Goal: Task Accomplishment & Management: Manage account settings

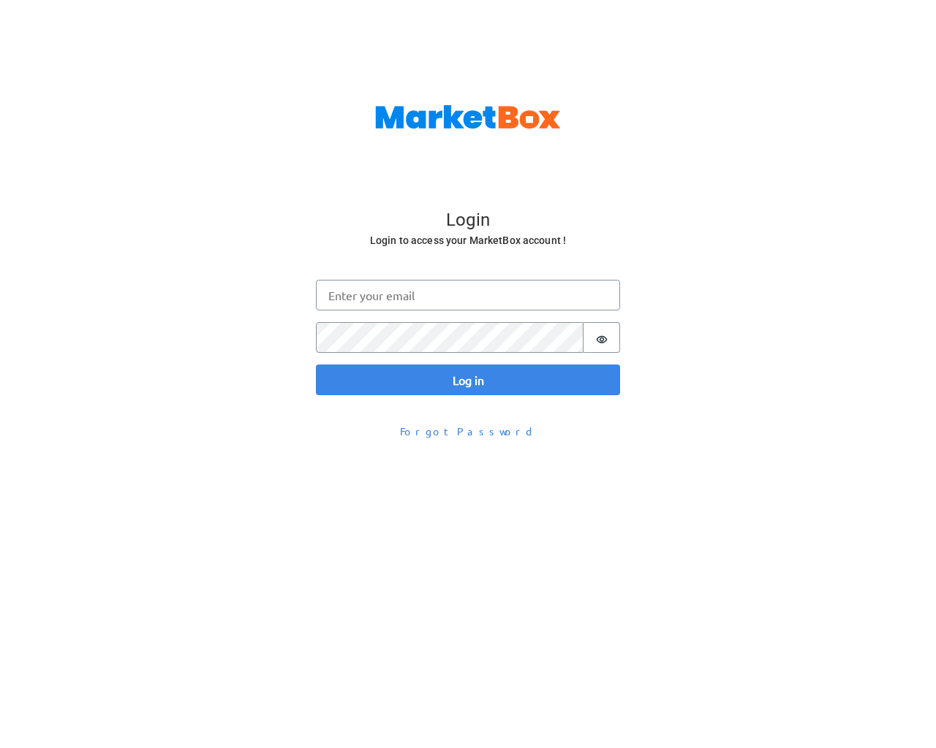
scroll to position [48, 0]
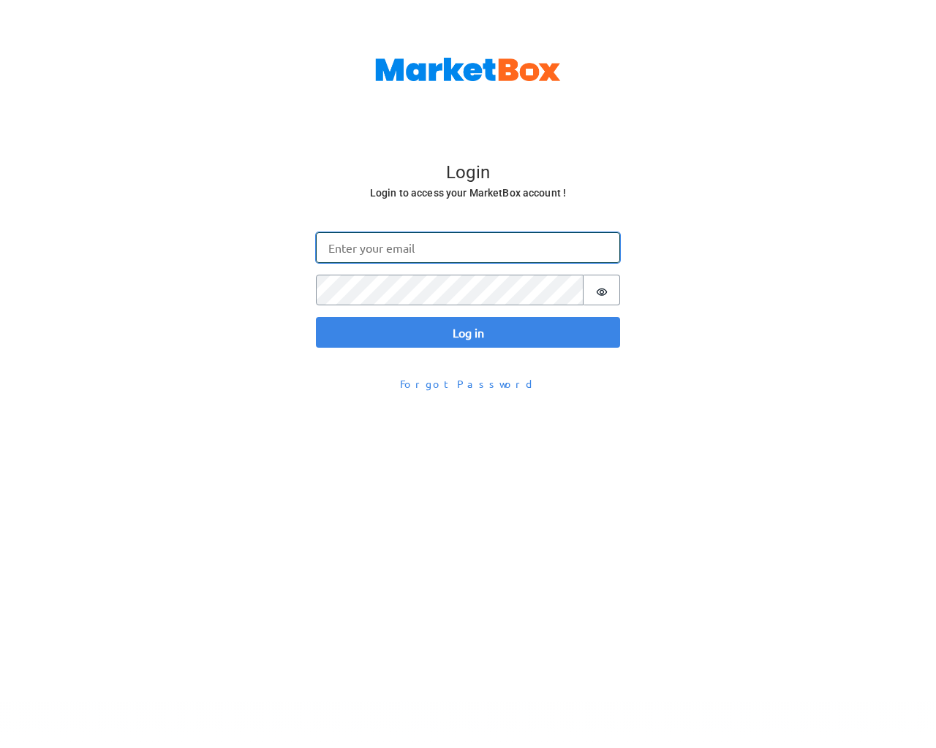
type input "[EMAIL_ADDRESS][DOMAIN_NAME]"
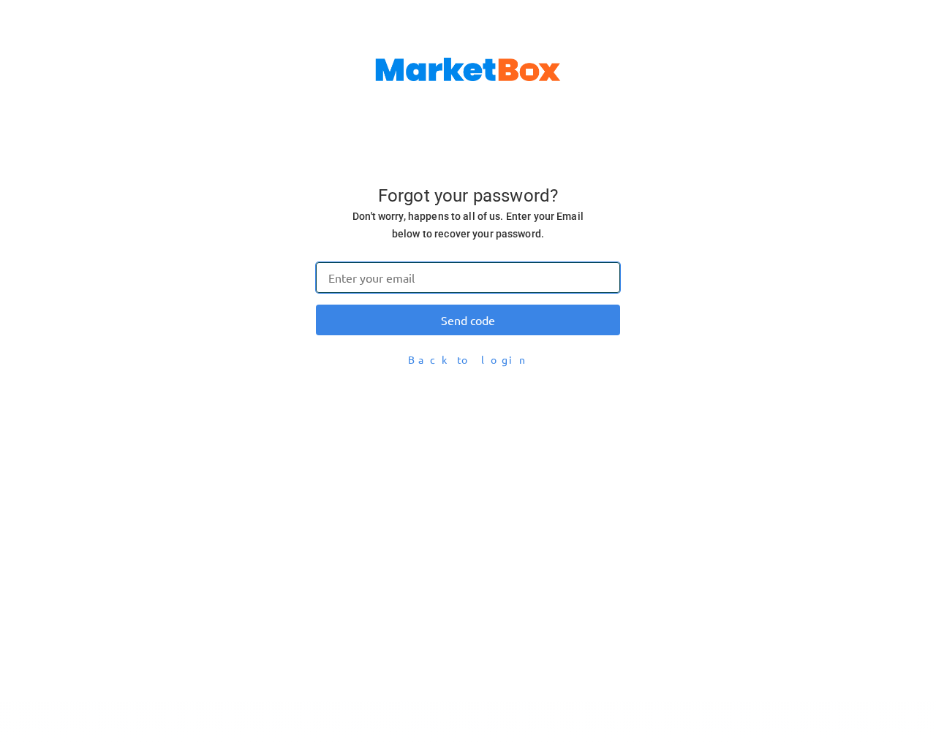
type input "[EMAIL_ADDRESS][DOMAIN_NAME]"
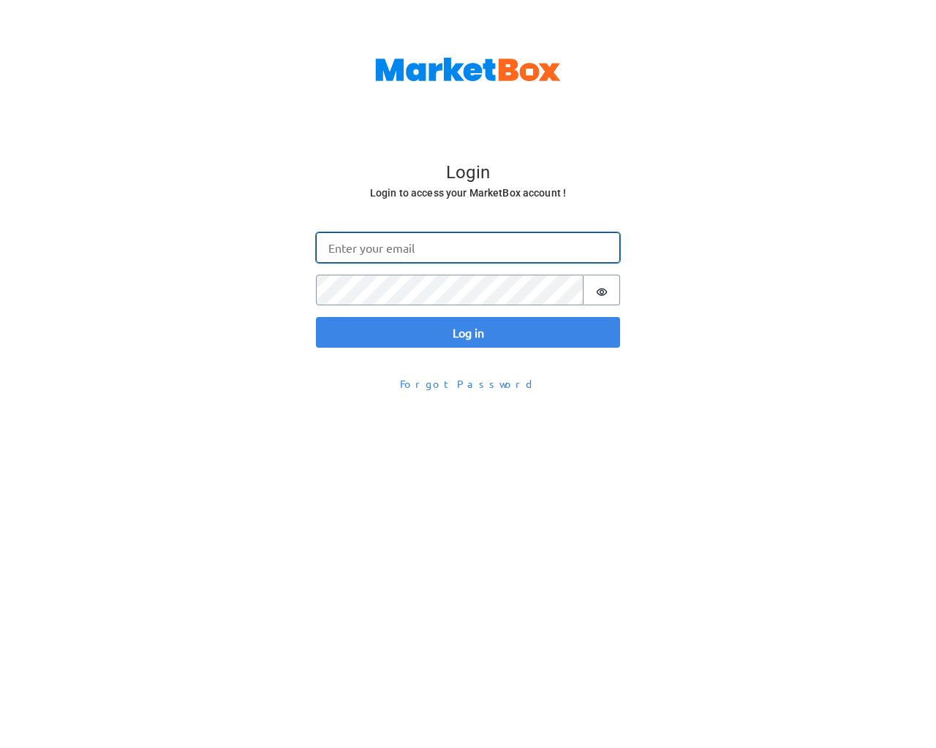
type input "[EMAIL_ADDRESS][DOMAIN_NAME]"
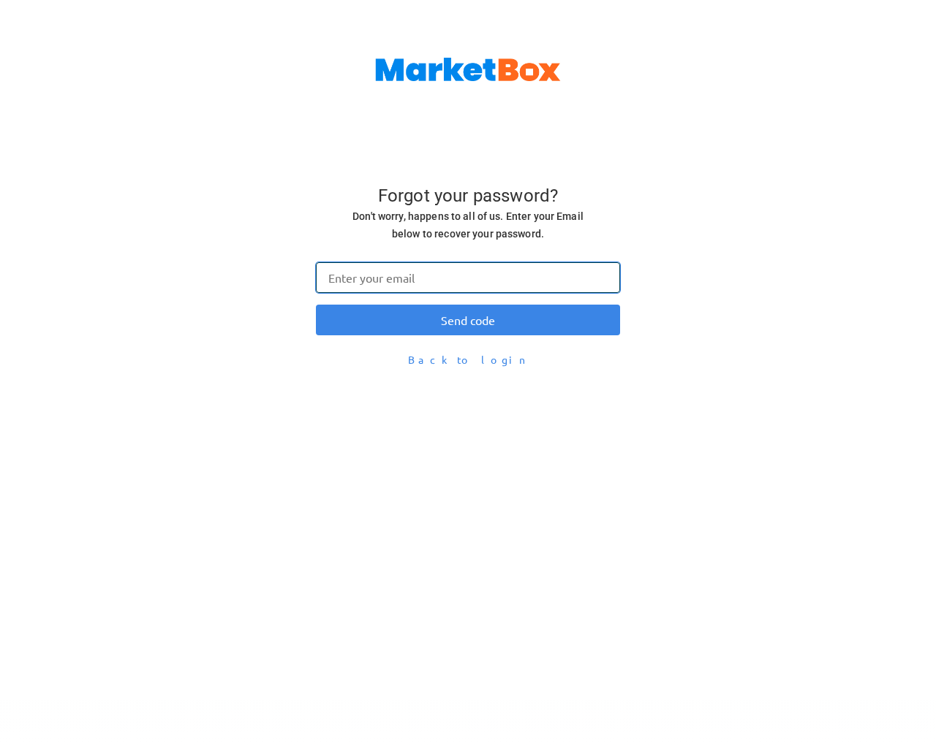
type input "[EMAIL_ADDRESS][DOMAIN_NAME]"
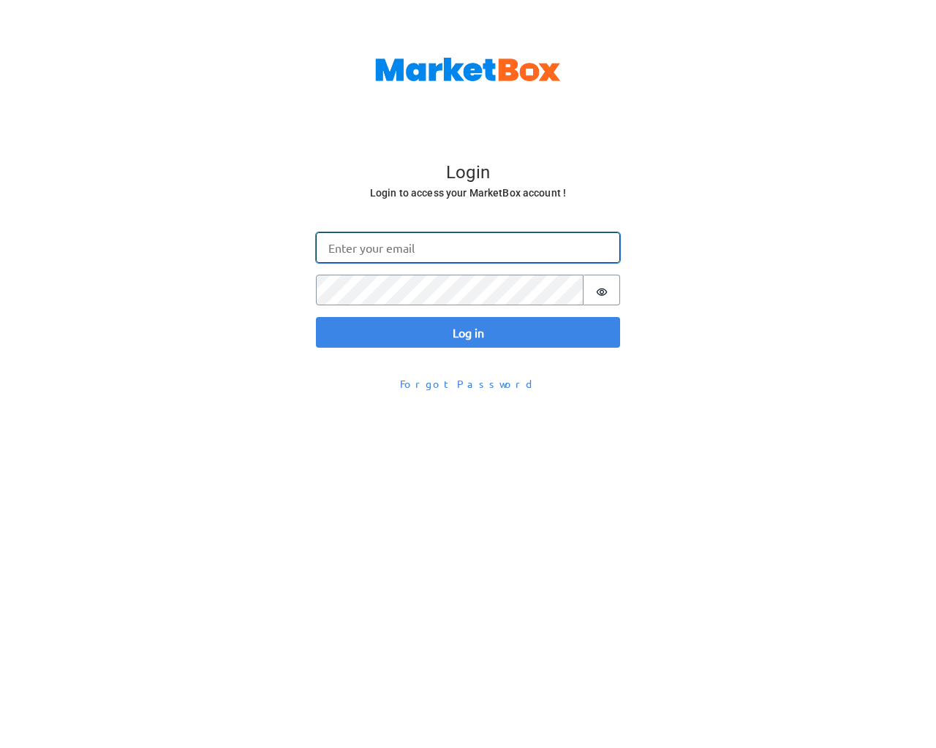
type input "[EMAIL_ADDRESS][DOMAIN_NAME]"
